Goal: Communication & Community: Answer question/provide support

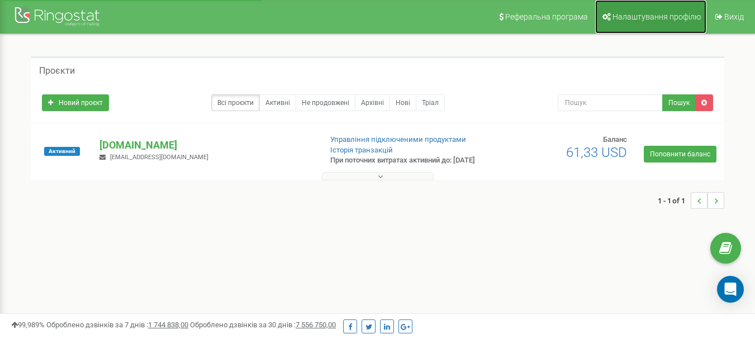
click at [600, 12] on link "Налаштування профілю" at bounding box center [650, 17] width 111 height 34
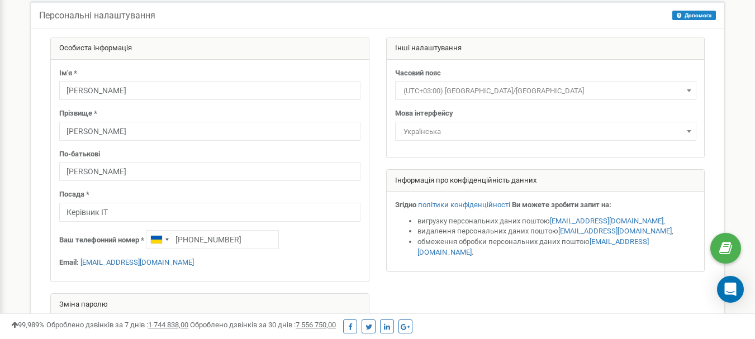
scroll to position [56, 0]
click at [731, 285] on icon "Open Intercom Messenger" at bounding box center [730, 289] width 13 height 15
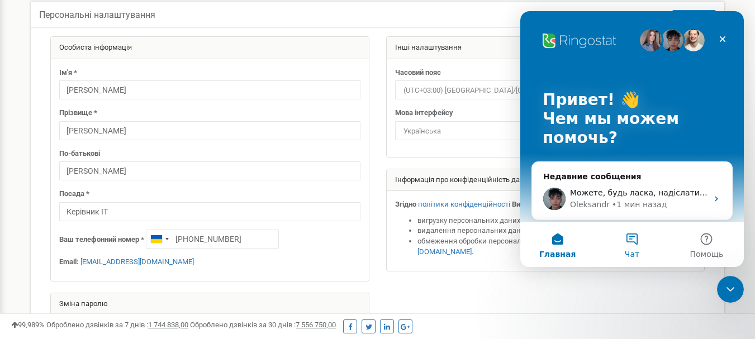
scroll to position [0, 0]
click at [595, 199] on div "Oleksandr" at bounding box center [590, 205] width 40 height 12
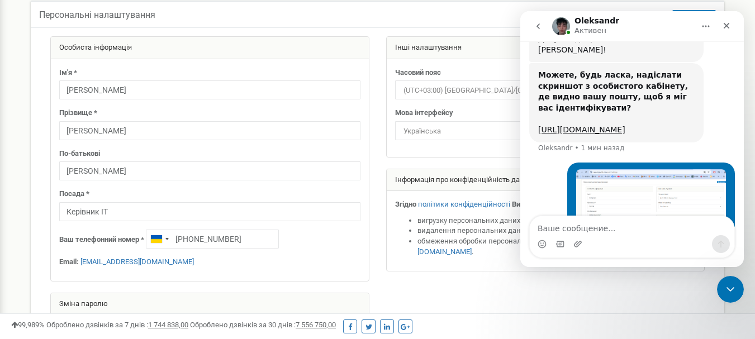
scroll to position [450, 0]
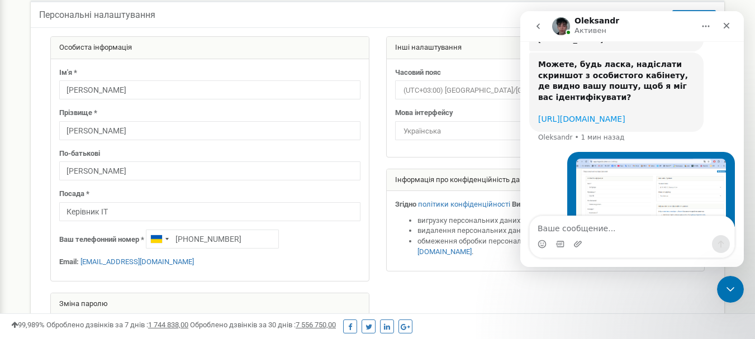
click at [604, 115] on link "[URL][DOMAIN_NAME]" at bounding box center [581, 119] width 87 height 9
click at [621, 159] on img "Титарчук говорит…" at bounding box center [651, 195] width 150 height 72
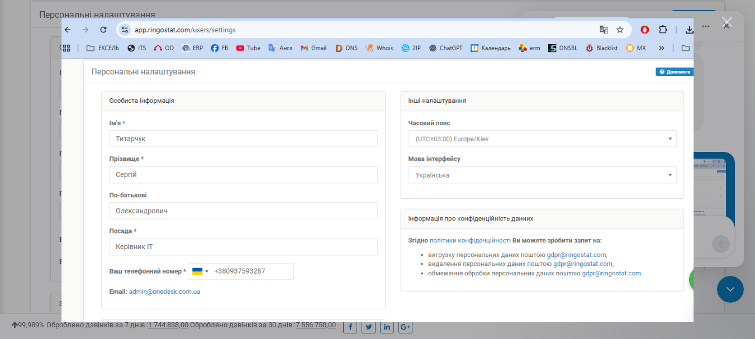
click at [723, 22] on div "Закрыть" at bounding box center [727, 22] width 11 height 11
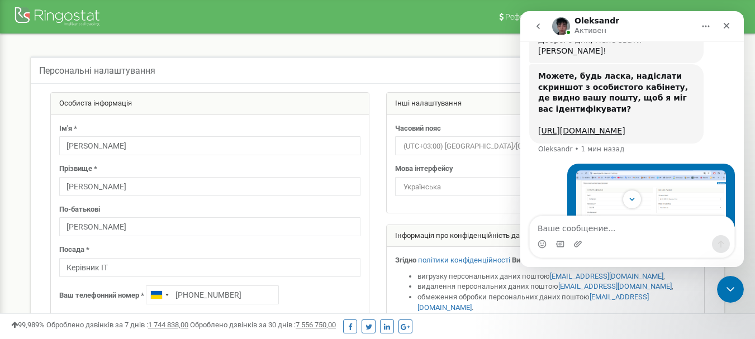
scroll to position [450, 0]
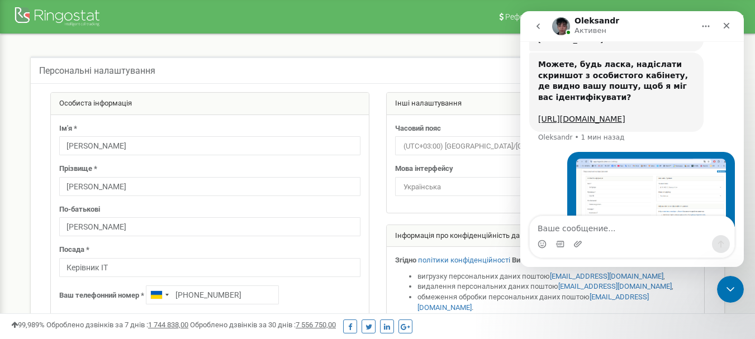
click at [556, 23] on img "Мессенджер Intercom" at bounding box center [561, 26] width 18 height 18
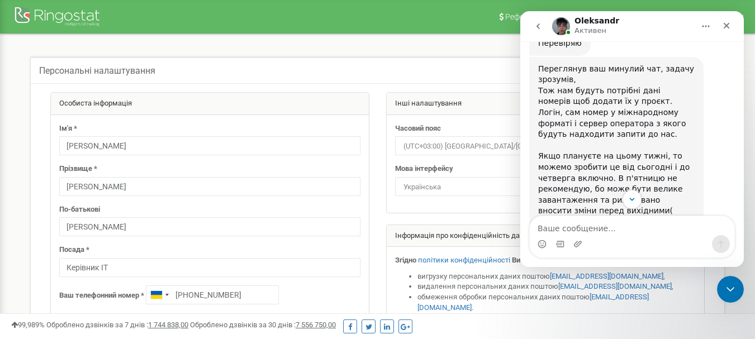
scroll to position [684, 0]
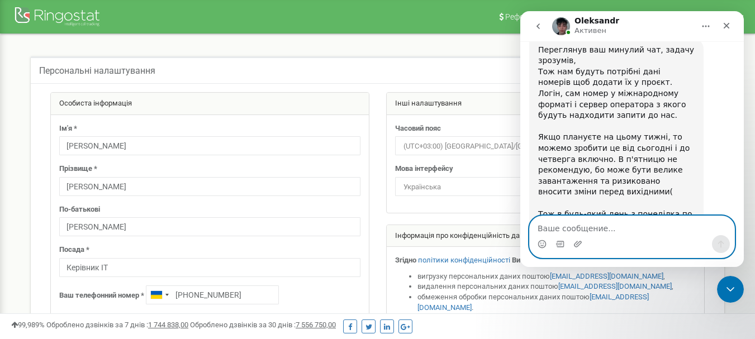
click at [607, 226] on textarea "Ваше сообщение..." at bounding box center [632, 225] width 204 height 19
type textarea "lj,"
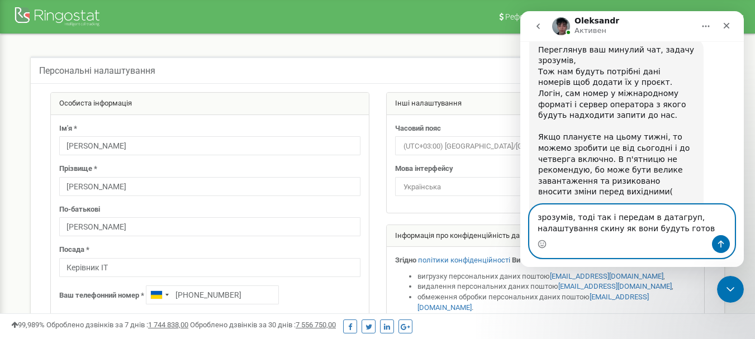
type textarea "зрозумів, тоді так і передам в датагруп, налаштування скину як вони будуть гото…"
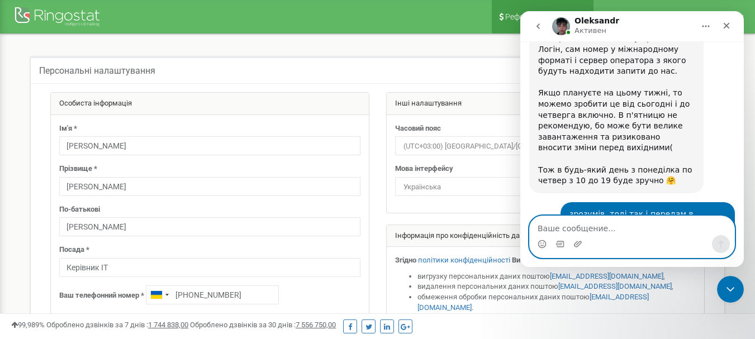
scroll to position [811, 0]
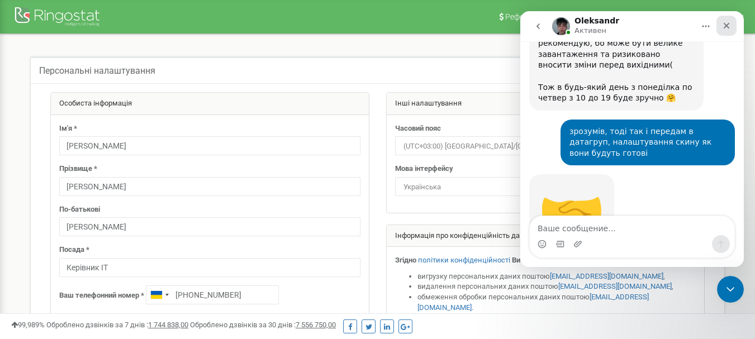
click at [722, 29] on icon "Закрыть" at bounding box center [726, 25] width 9 height 9
